Goal: Information Seeking & Learning: Find specific fact

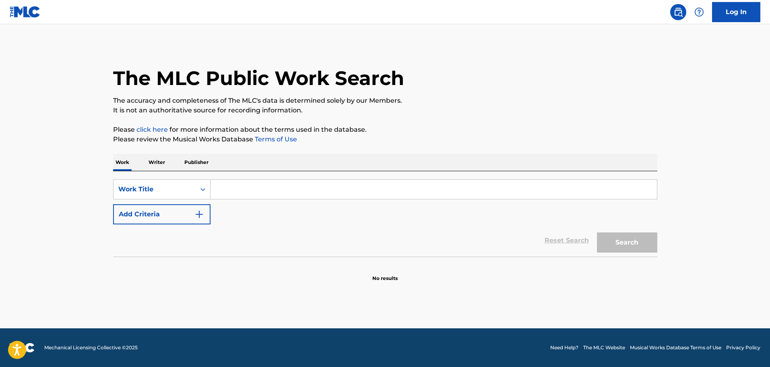
click at [276, 193] on input "Search Form" at bounding box center [433, 189] width 446 height 19
paste input "[PERSON_NAME]"
type input "[PERSON_NAME]"
click at [609, 242] on button "Search" at bounding box center [627, 242] width 60 height 20
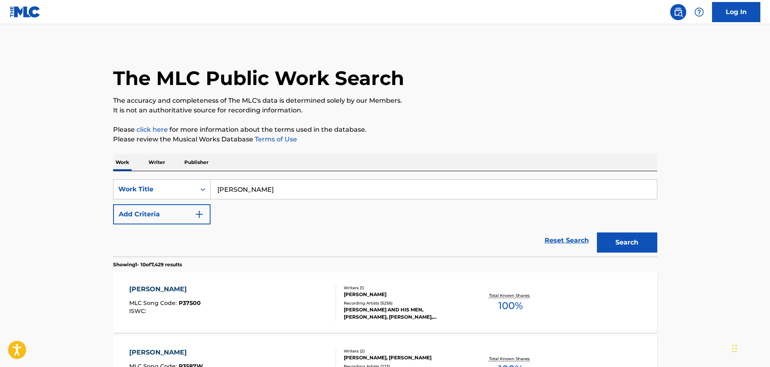
click at [393, 294] on div "[PERSON_NAME]" at bounding box center [405, 294] width 122 height 7
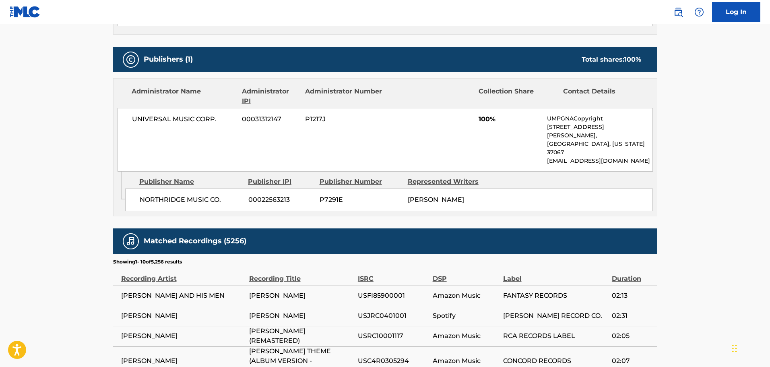
scroll to position [402, 0]
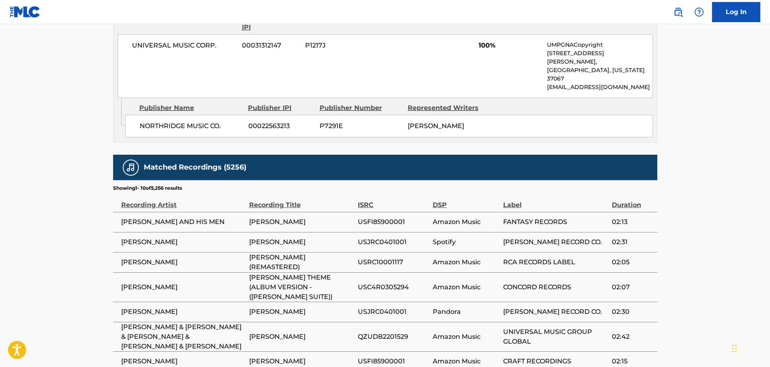
click at [76, 270] on main "< Back to public search results Copy work link [PERSON_NAME] Work Detail Member…" at bounding box center [385, 48] width 770 height 852
click at [69, 289] on main "< Back to public search results Copy work link [PERSON_NAME] Work Detail Member…" at bounding box center [385, 48] width 770 height 852
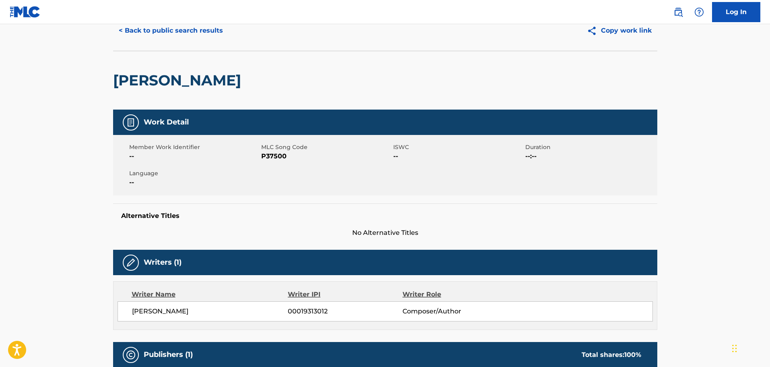
scroll to position [8, 0]
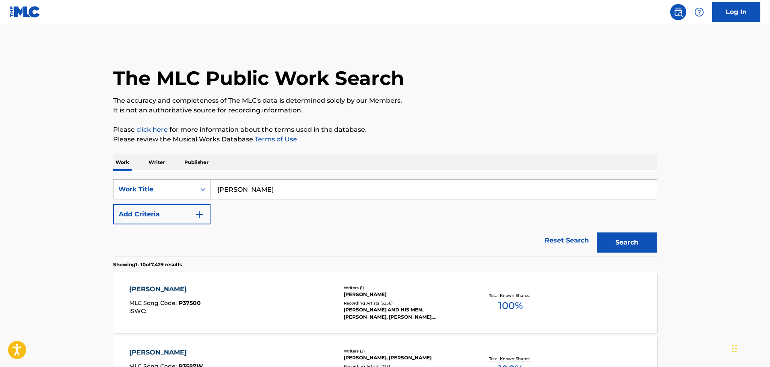
click at [198, 215] on button "Add Criteria" at bounding box center [161, 214] width 97 height 20
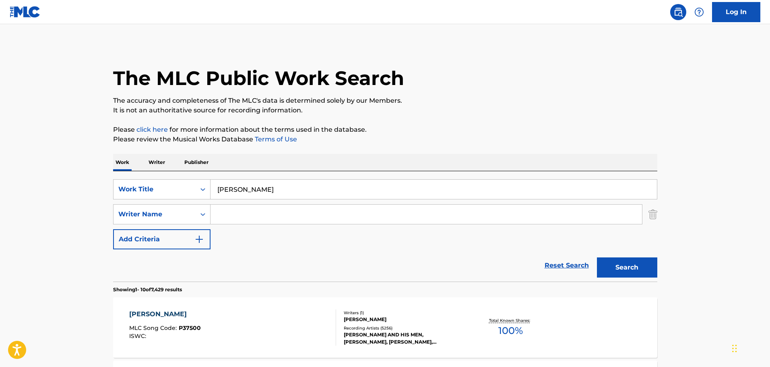
click at [240, 221] on input "Search Form" at bounding box center [425, 213] width 431 height 19
paste input "[PERSON_NAME]"
type input "[PERSON_NAME]"
click at [630, 274] on button "Search" at bounding box center [627, 267] width 60 height 20
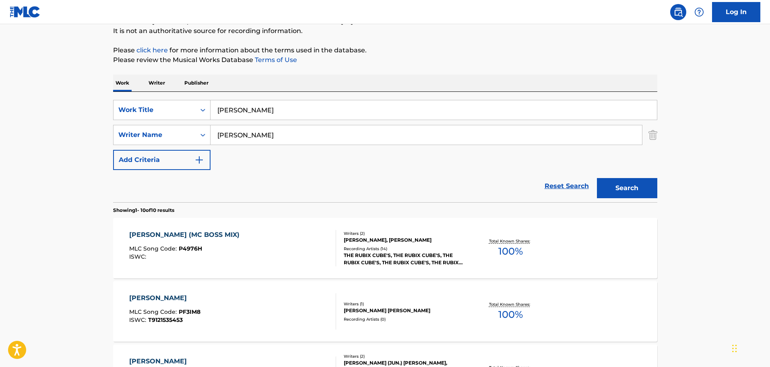
scroll to position [89, 0]
